Goal: Navigation & Orientation: Find specific page/section

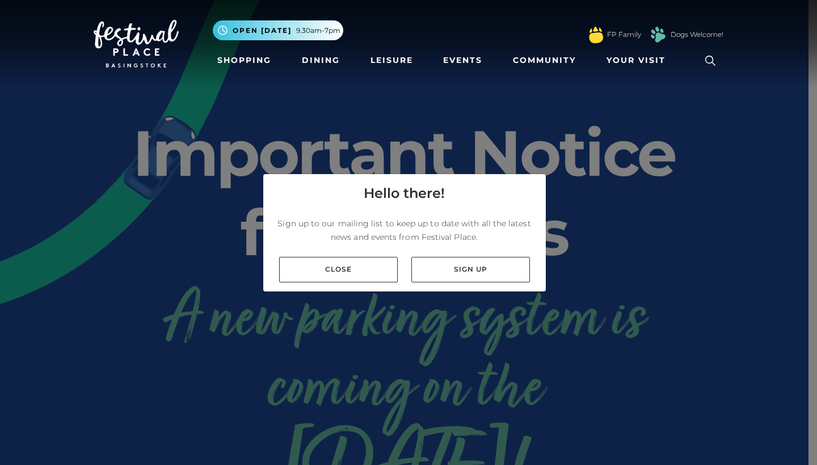
click at [356, 255] on div "Close Sign up" at bounding box center [404, 270] width 283 height 44
click at [349, 268] on link "Close" at bounding box center [338, 270] width 119 height 26
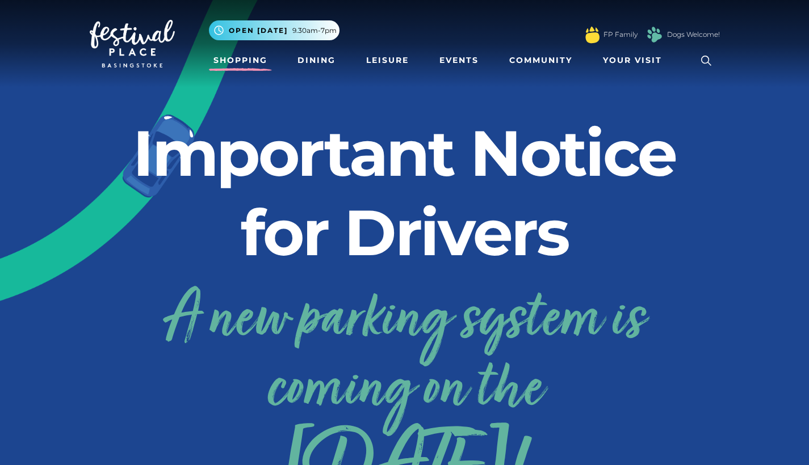
click at [262, 58] on link "Shopping" at bounding box center [240, 60] width 63 height 21
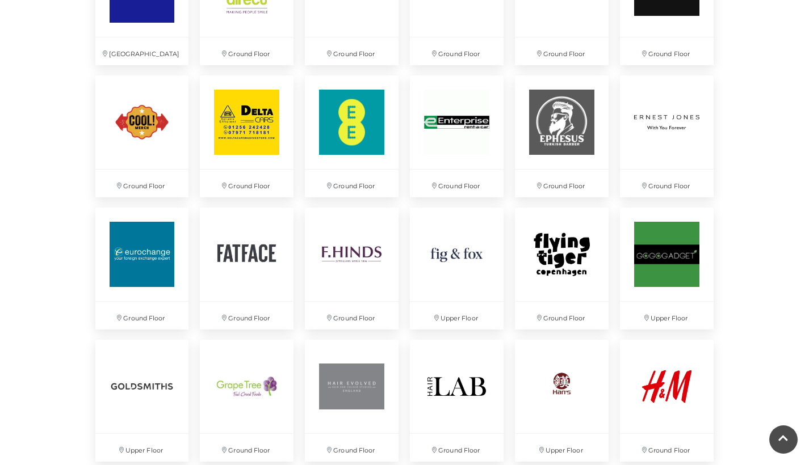
scroll to position [1173, 0]
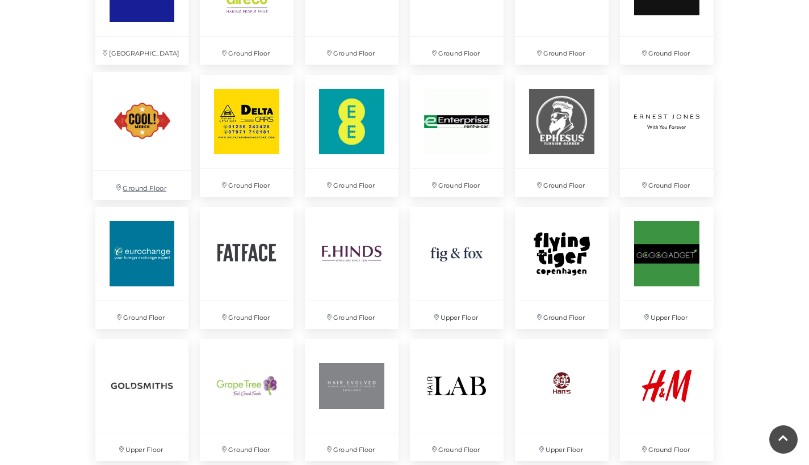
click at [143, 137] on img at bounding box center [141, 121] width 98 height 98
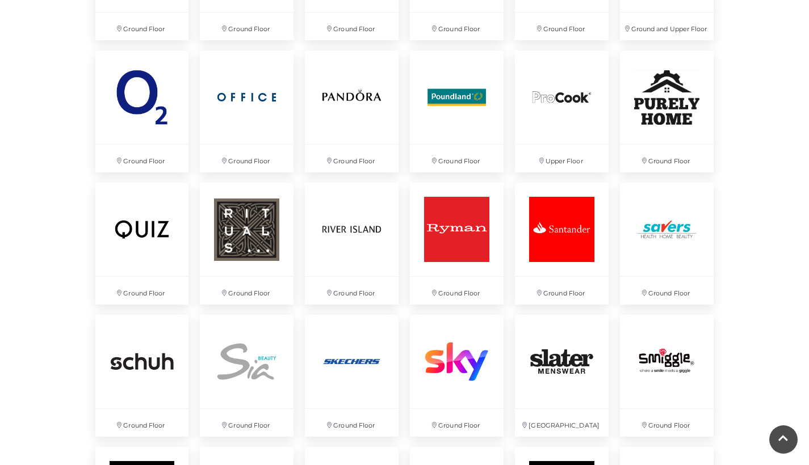
scroll to position [2256, 0]
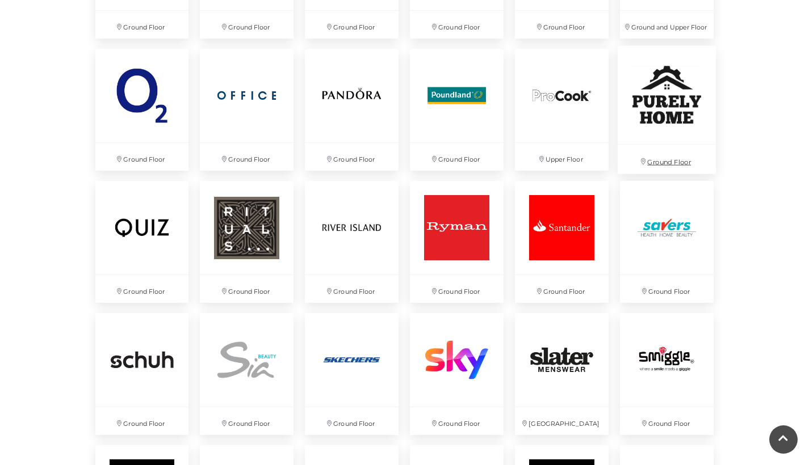
click at [679, 106] on img at bounding box center [666, 95] width 98 height 98
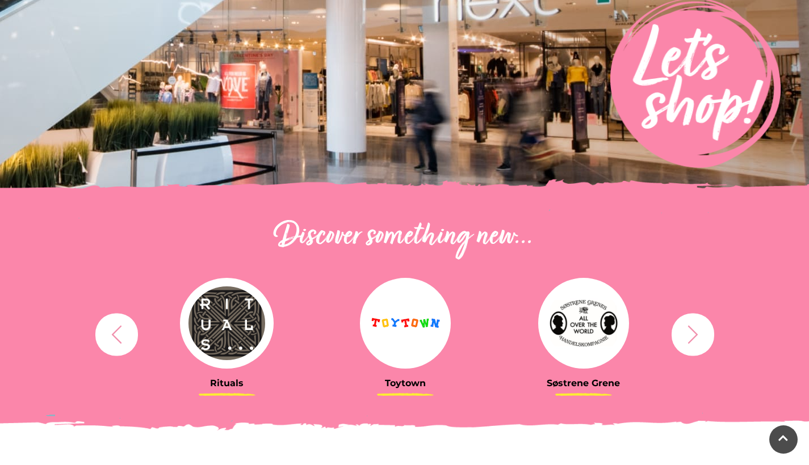
scroll to position [200, 0]
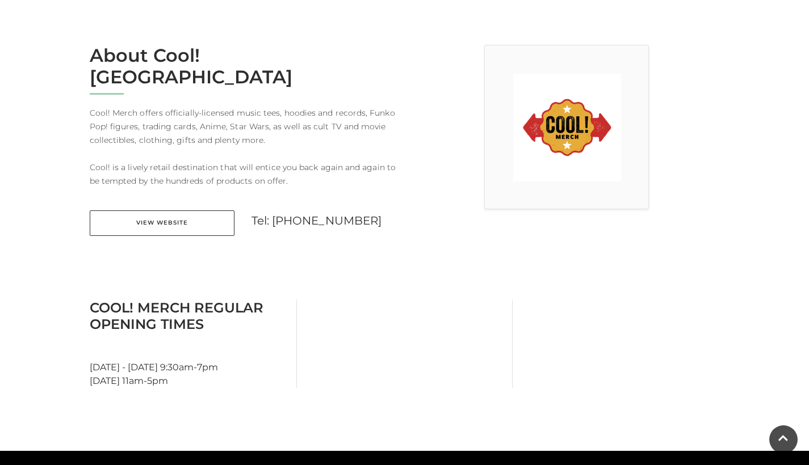
scroll to position [286, 0]
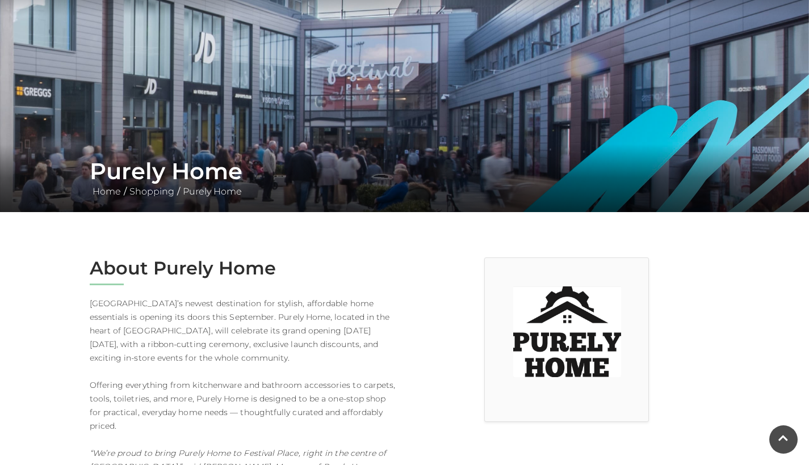
scroll to position [73, 0]
